Goal: Task Accomplishment & Management: Manage account settings

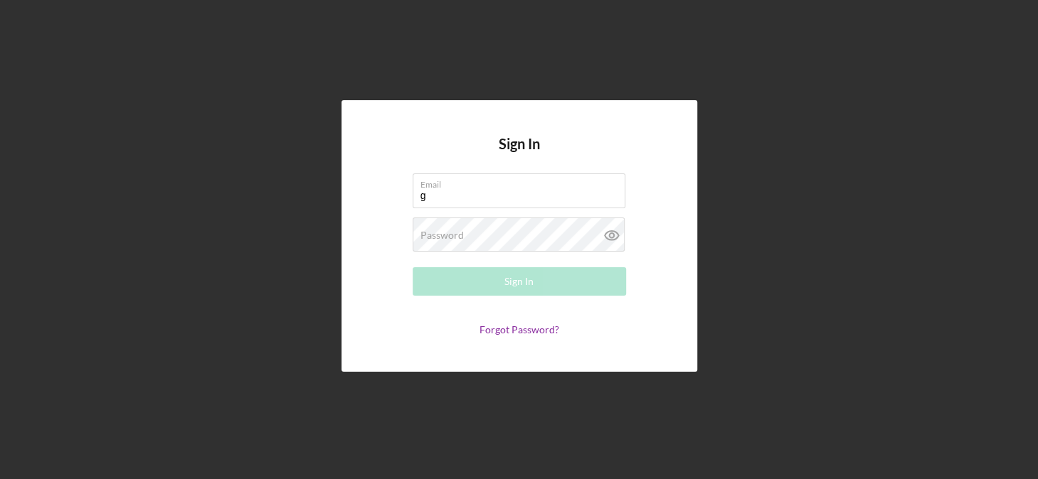
type input "[EMAIL_ADDRESS][DOMAIN_NAME]"
click at [460, 238] on label "Password" at bounding box center [441, 235] width 43 height 11
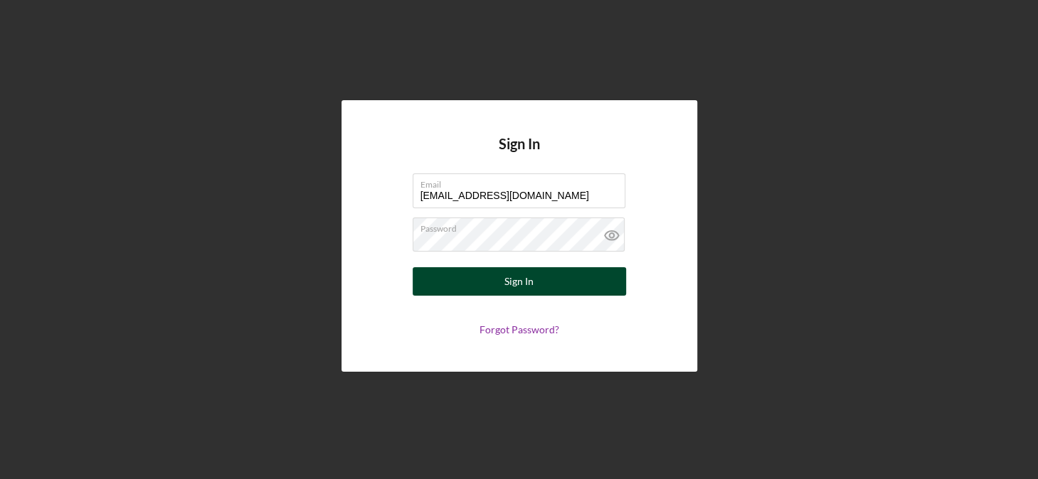
click at [512, 280] on div "Sign In" at bounding box center [518, 281] width 29 height 28
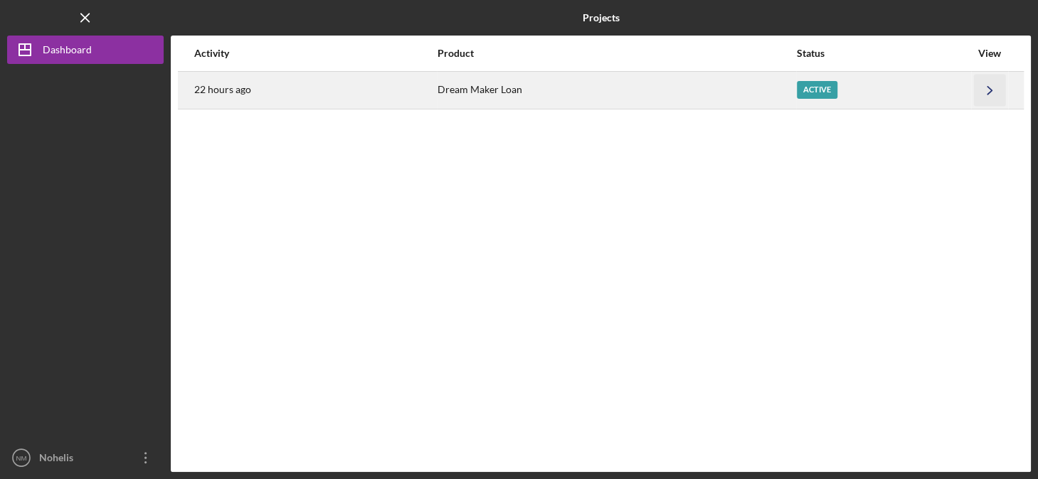
click at [988, 92] on polyline "button" at bounding box center [989, 90] width 4 height 8
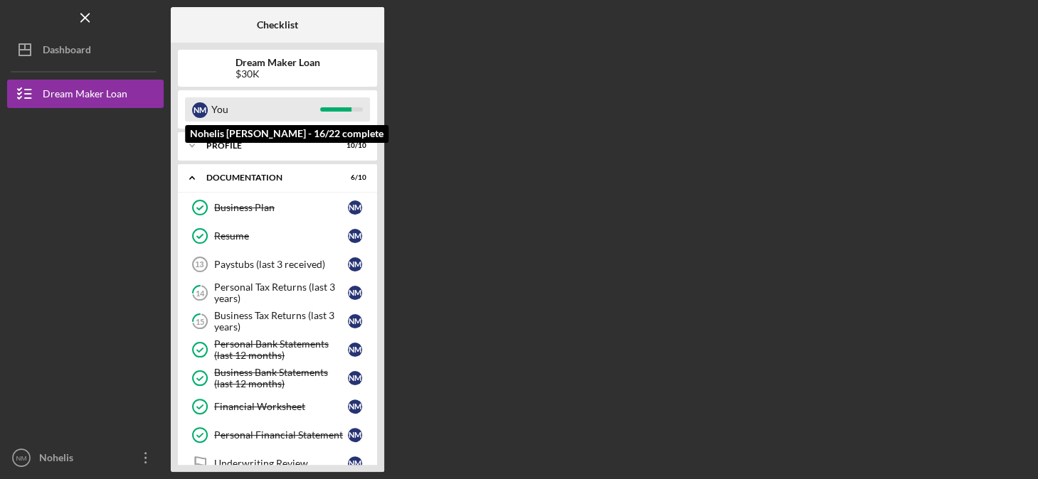
click at [327, 107] on div "N M You" at bounding box center [277, 109] width 185 height 24
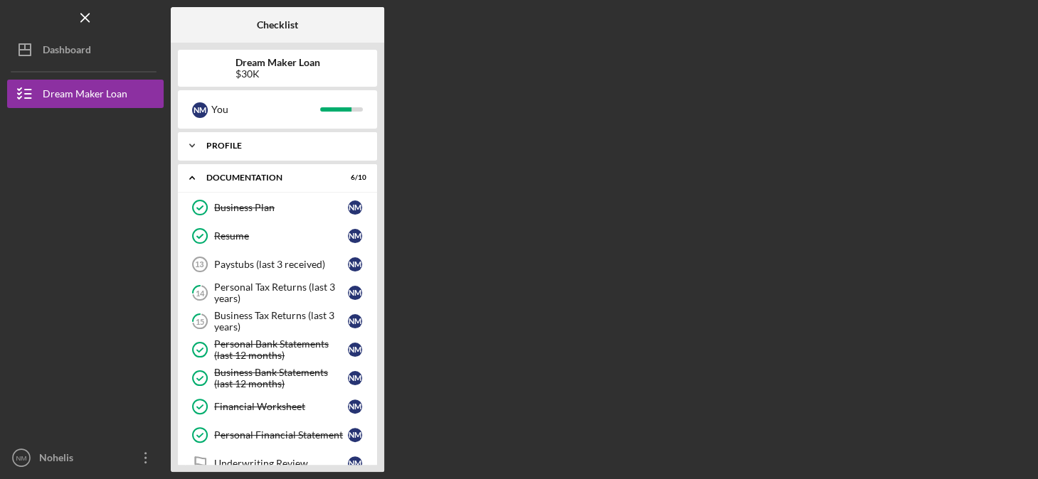
click at [213, 148] on div "Profile" at bounding box center [282, 146] width 153 height 9
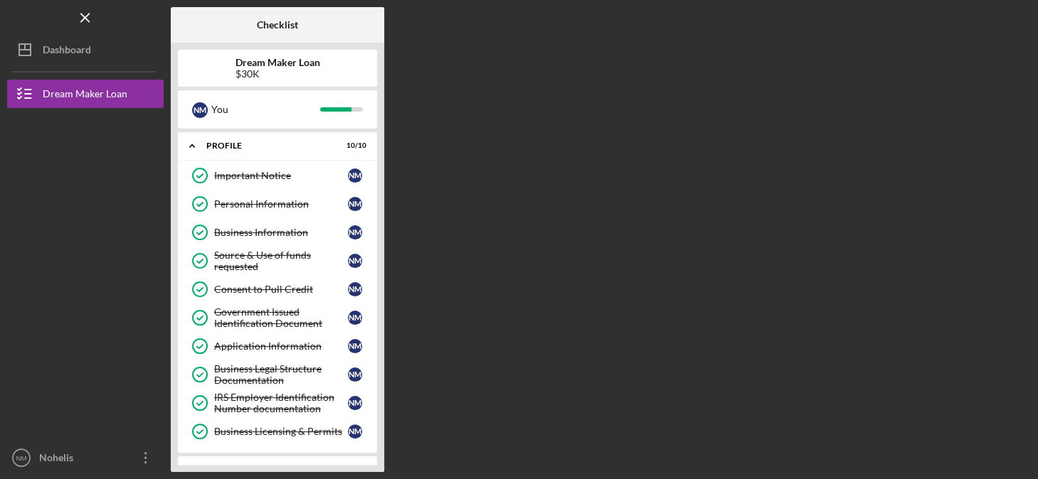
drag, startPoint x: 376, startPoint y: 403, endPoint x: 376, endPoint y: 425, distance: 21.3
click at [376, 425] on div "Important Notice Important Notice N M Personal Information Personal Information…" at bounding box center [277, 307] width 199 height 292
click at [307, 427] on div "Business Licensing & Permits" at bounding box center [281, 431] width 134 height 11
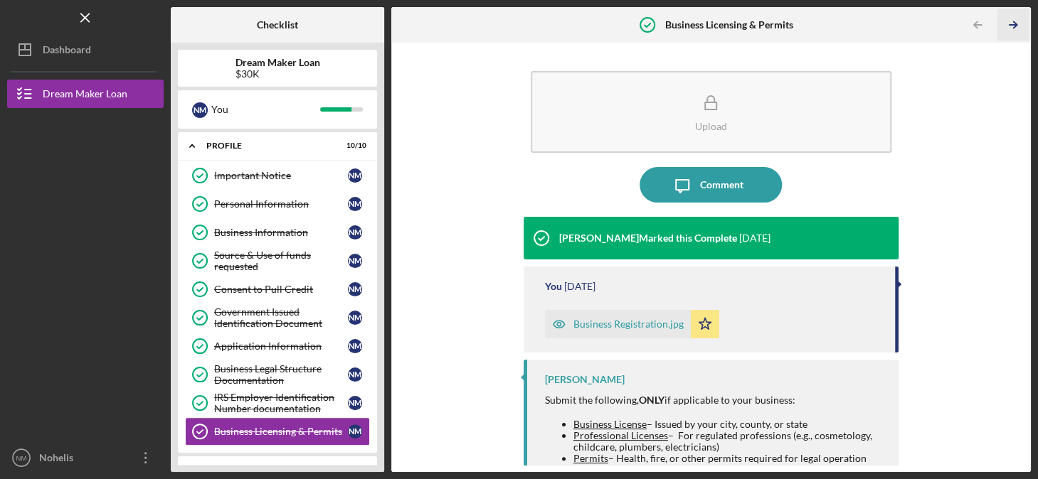
click at [1011, 22] on icon "Icon/Table Pagination Arrow" at bounding box center [1013, 25] width 32 height 32
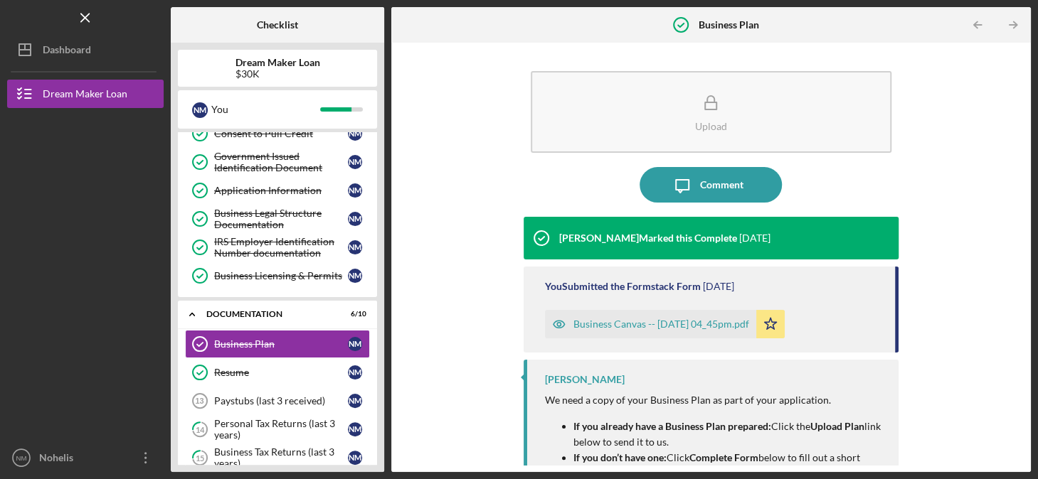
scroll to position [197, 0]
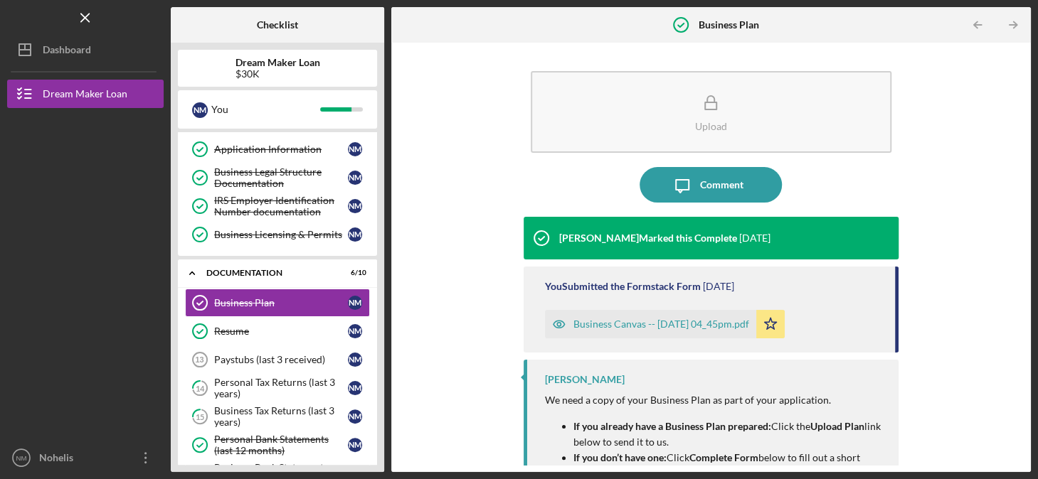
click at [1011, 22] on icon "Icon/Table Pagination Arrow" at bounding box center [1013, 25] width 32 height 32
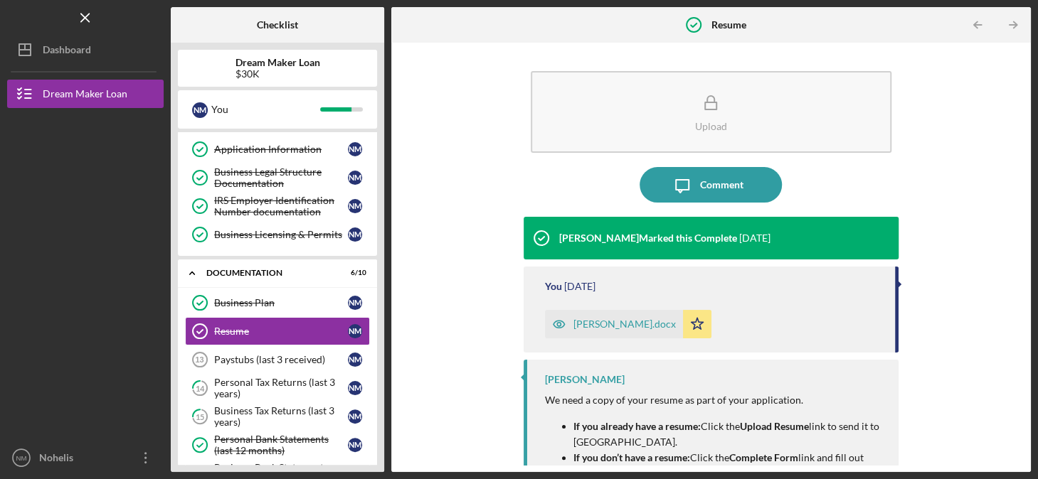
click at [1011, 22] on icon "Icon/Table Pagination Arrow" at bounding box center [1013, 25] width 32 height 32
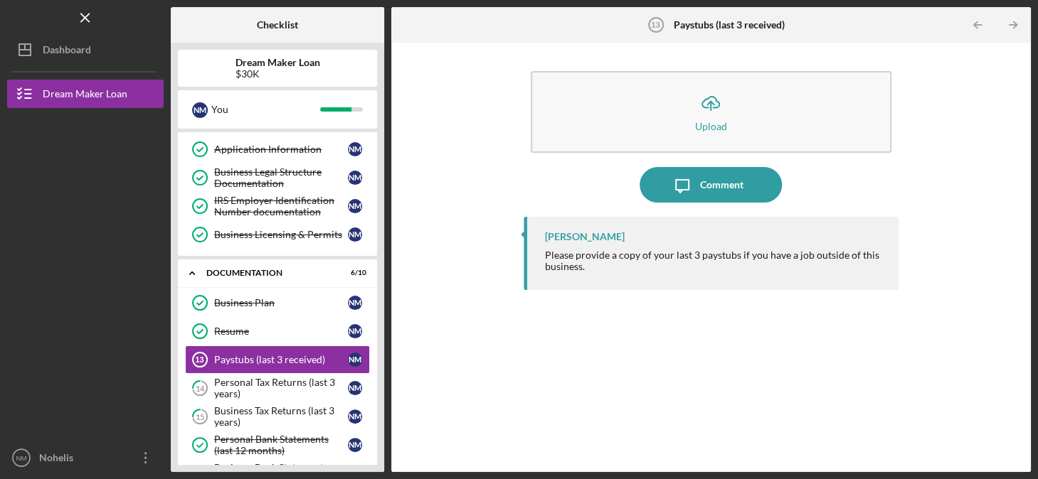
click at [1011, 22] on icon "Icon/Table Pagination Arrow" at bounding box center [1013, 25] width 32 height 32
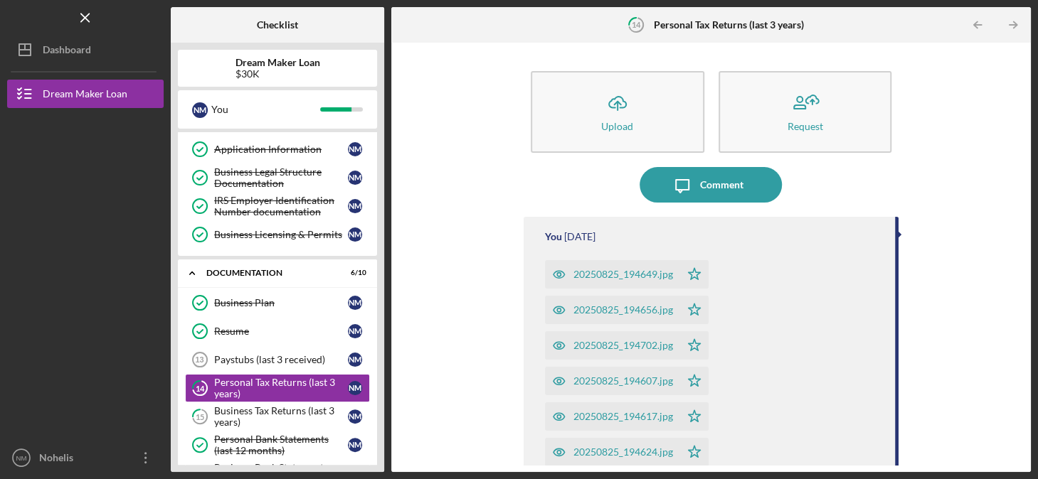
click at [1011, 22] on icon "Icon/Table Pagination Arrow" at bounding box center [1013, 25] width 32 height 32
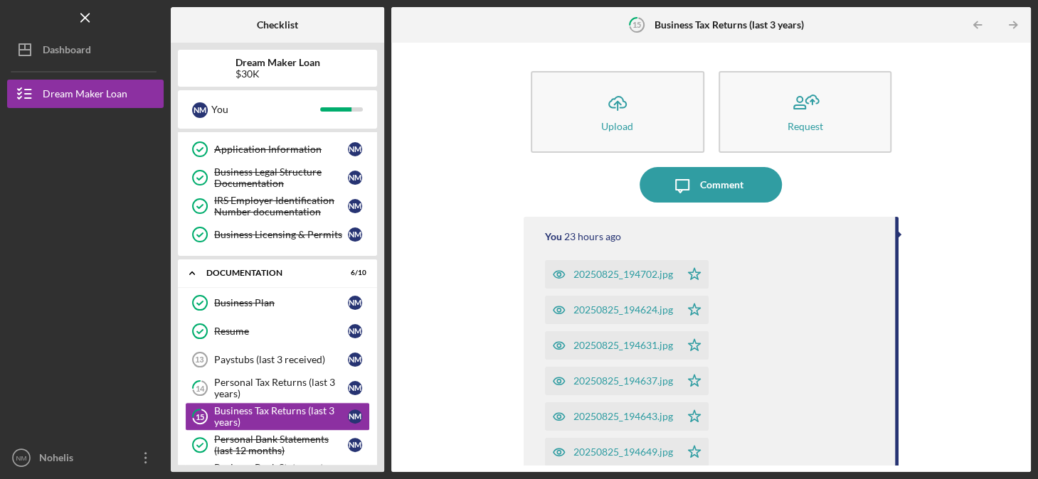
click at [1011, 22] on icon "Icon/Table Pagination Arrow" at bounding box center [1013, 25] width 32 height 32
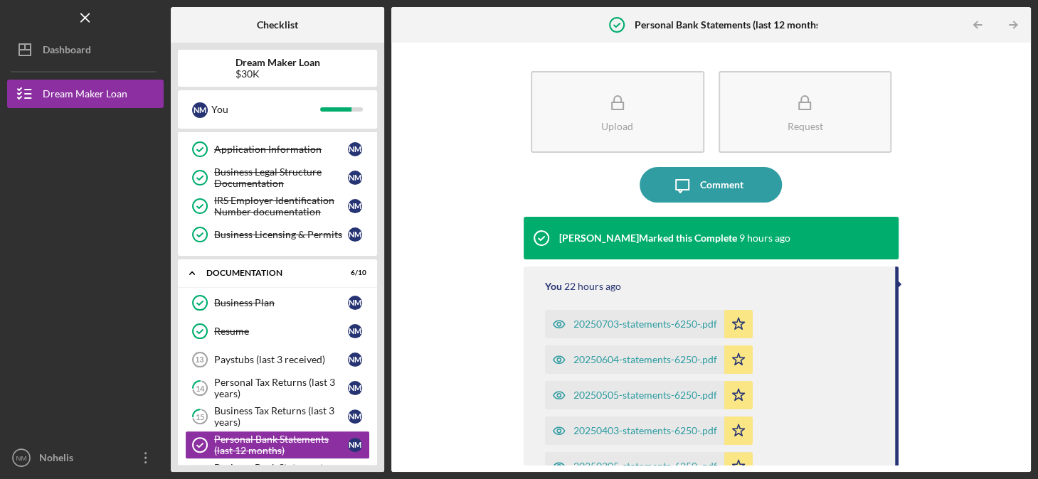
click at [1011, 22] on icon "Icon/Table Pagination Arrow" at bounding box center [1013, 25] width 32 height 32
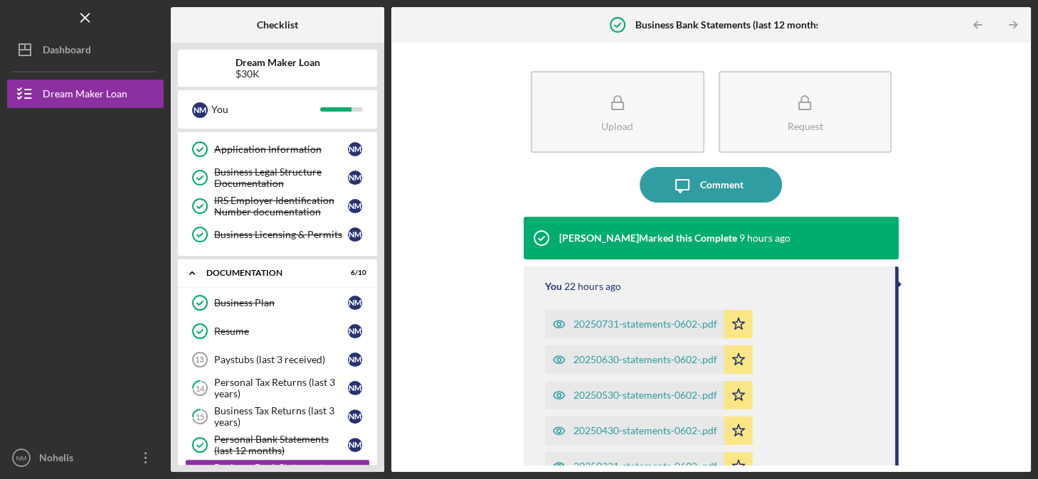
click at [1011, 22] on icon "Icon/Table Pagination Arrow" at bounding box center [1013, 25] width 32 height 32
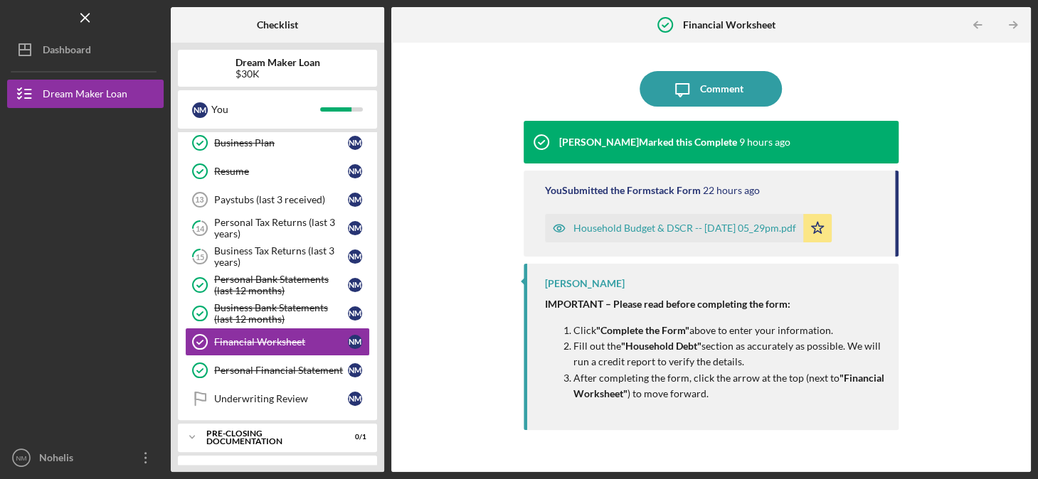
scroll to position [376, 0]
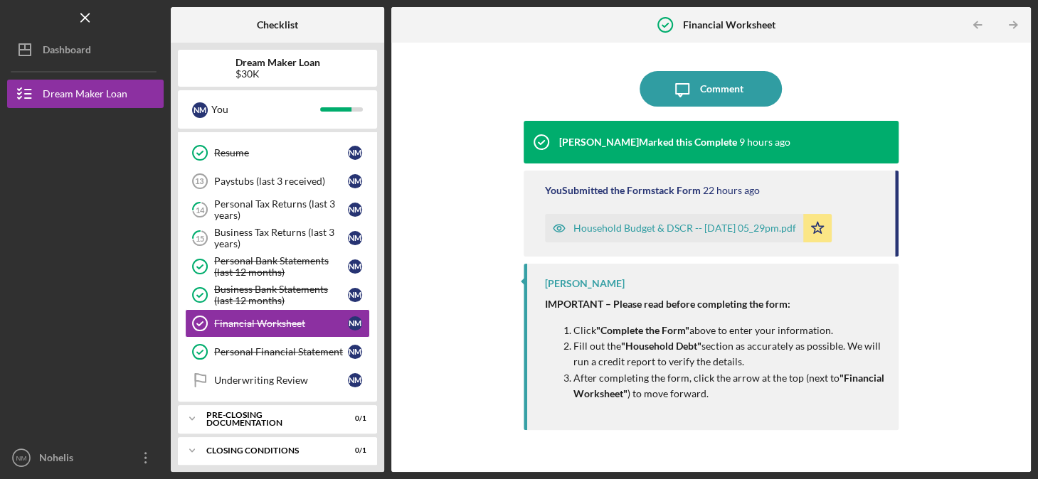
click at [1011, 22] on icon "Icon/Table Pagination Arrow" at bounding box center [1013, 25] width 32 height 32
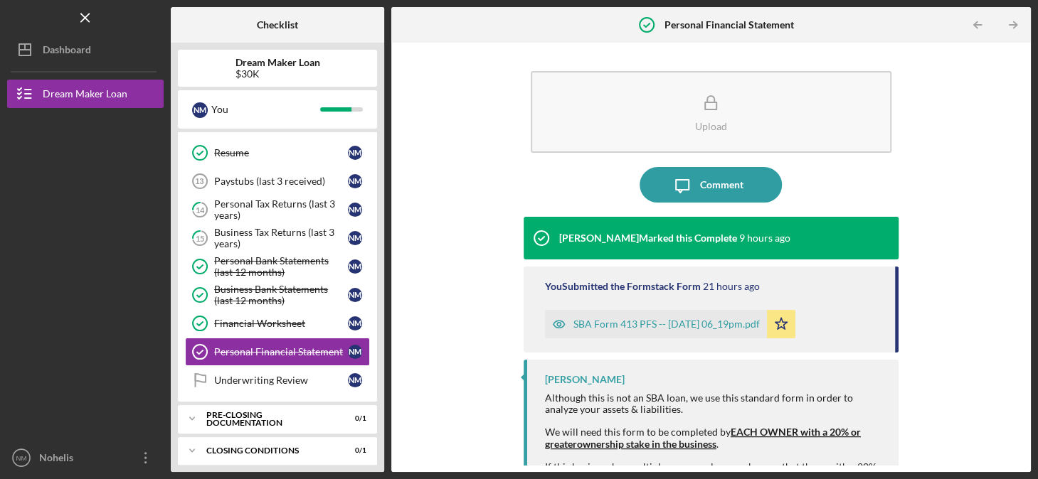
click at [1011, 22] on icon "Icon/Table Pagination Arrow" at bounding box center [1013, 25] width 32 height 32
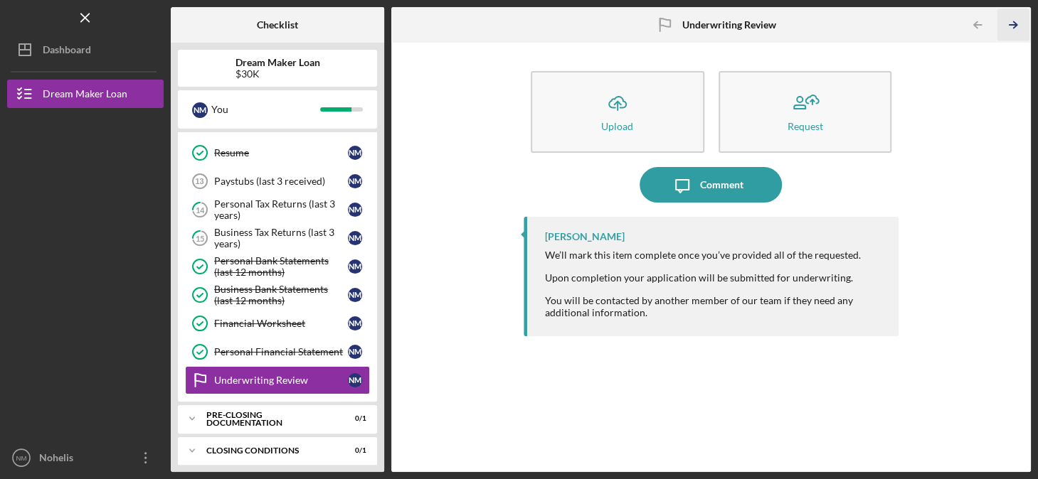
click at [1013, 25] on line "button" at bounding box center [1012, 25] width 7 height 0
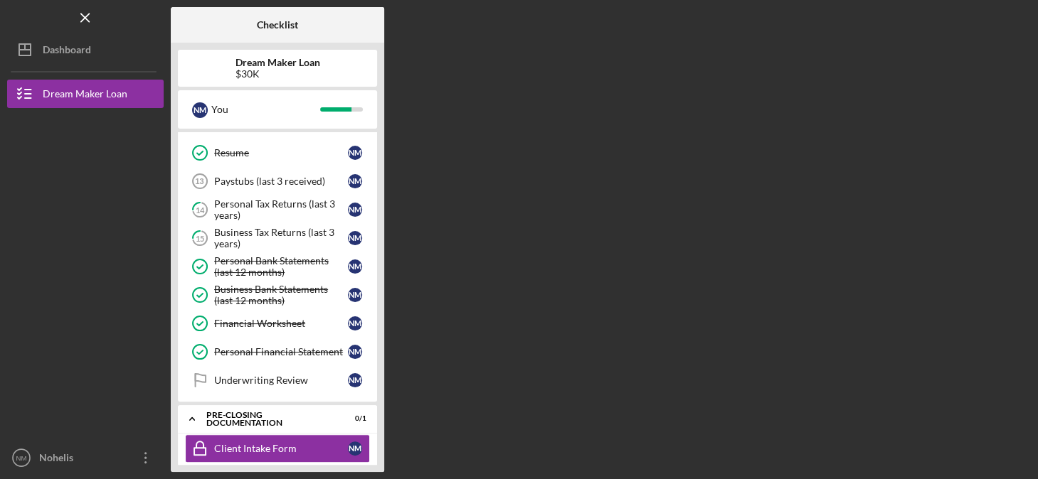
scroll to position [411, 0]
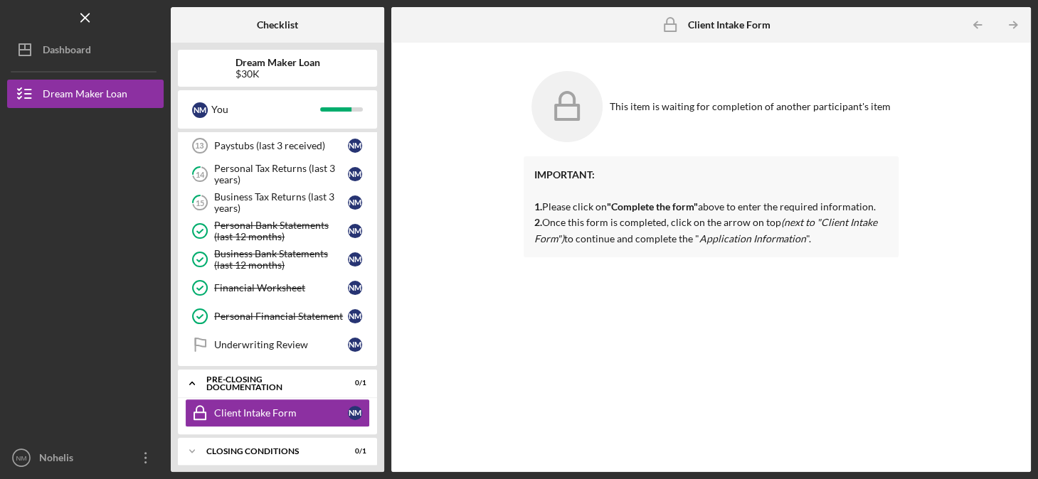
click at [570, 109] on icon at bounding box center [566, 106] width 71 height 71
click at [1009, 25] on line "button" at bounding box center [1012, 25] width 7 height 0
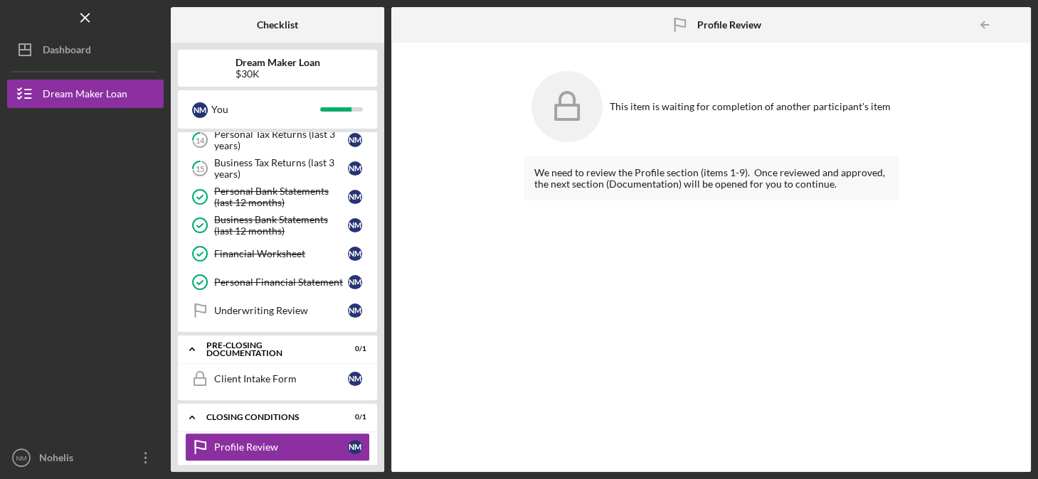
scroll to position [447, 0]
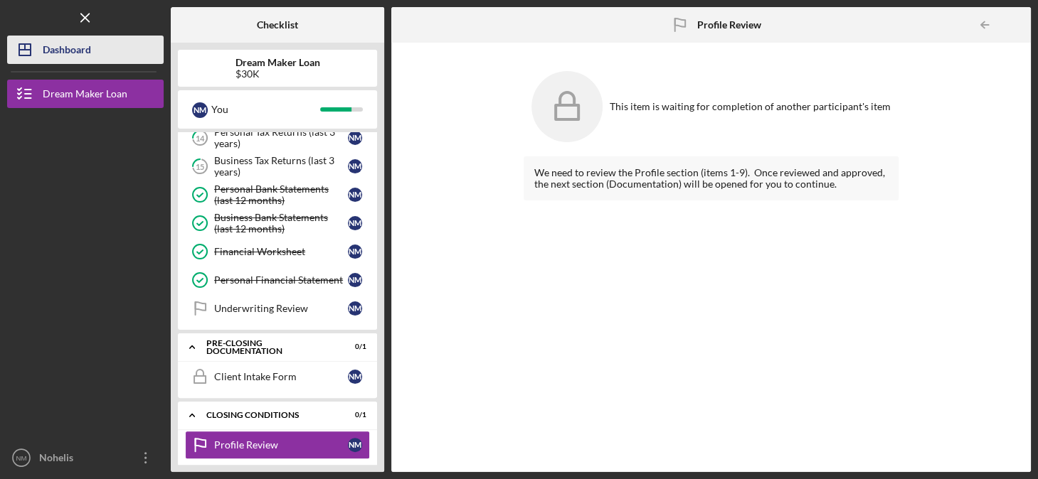
click at [30, 41] on icon "Icon/Dashboard" at bounding box center [25, 50] width 36 height 36
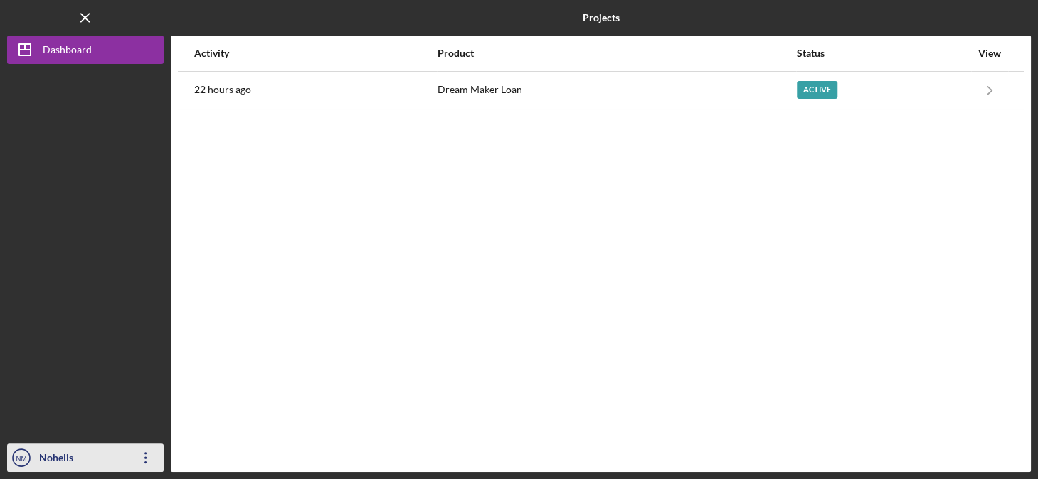
click at [144, 454] on icon "Icon/Overflow" at bounding box center [146, 458] width 36 height 36
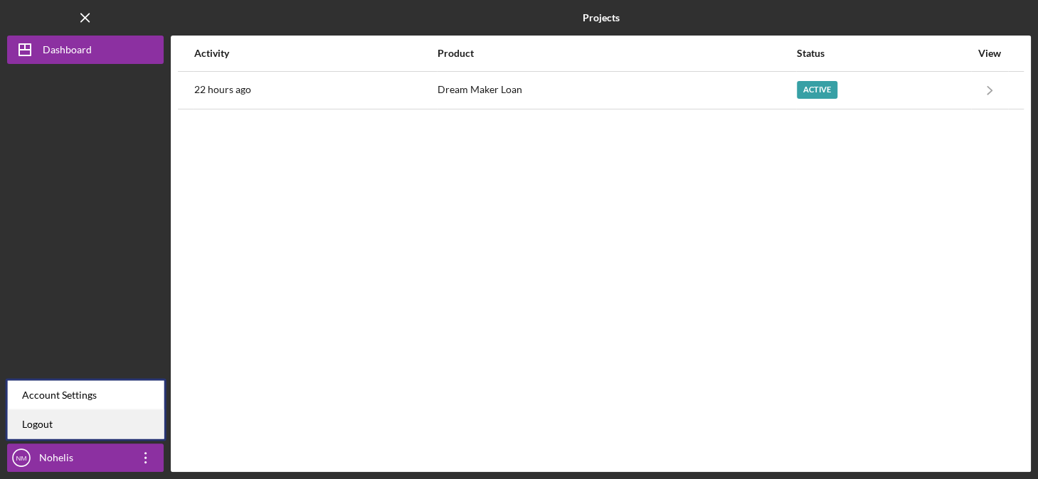
click at [39, 426] on link "Logout" at bounding box center [86, 424] width 156 height 29
